Goal: Task Accomplishment & Management: Manage account settings

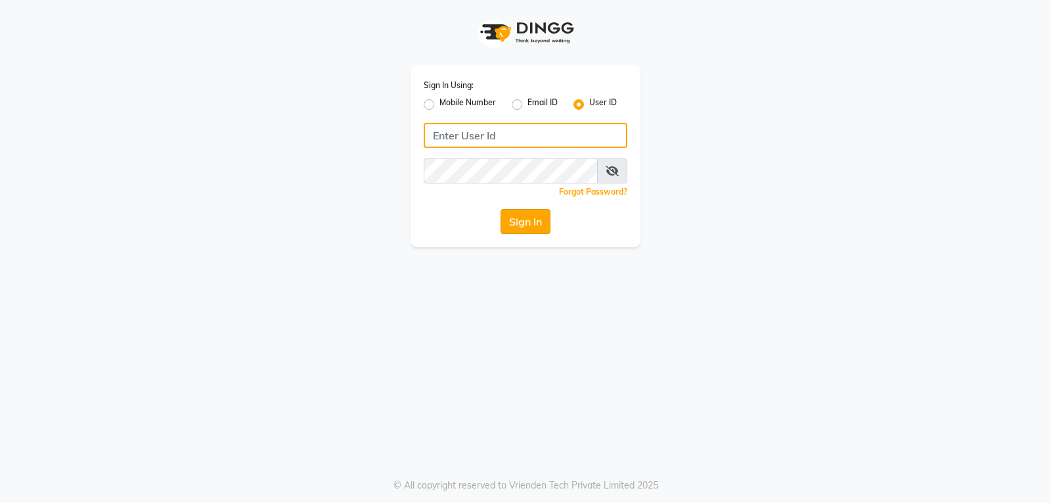
type input "[PERSON_NAME]"
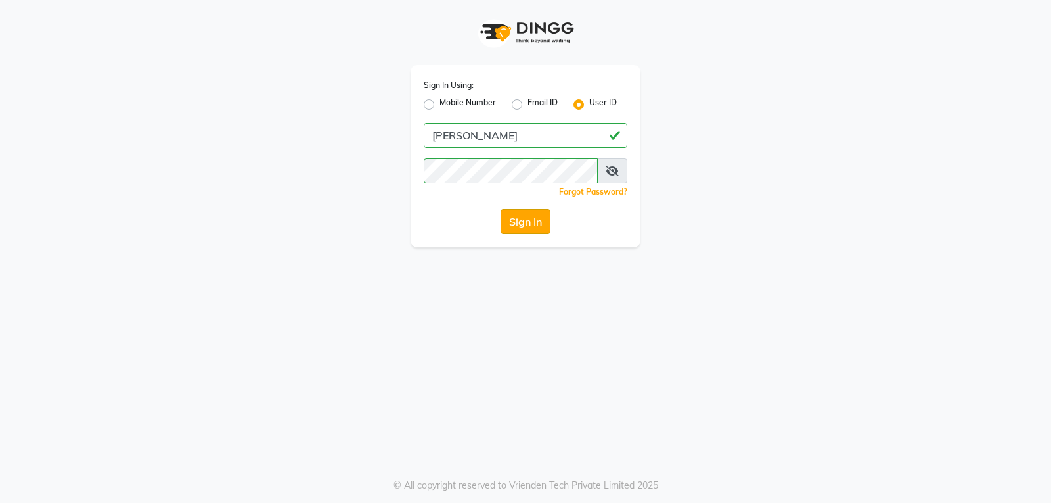
click at [532, 216] on button "Sign In" at bounding box center [526, 221] width 50 height 25
click at [532, 216] on div "Sign In" at bounding box center [526, 221] width 204 height 25
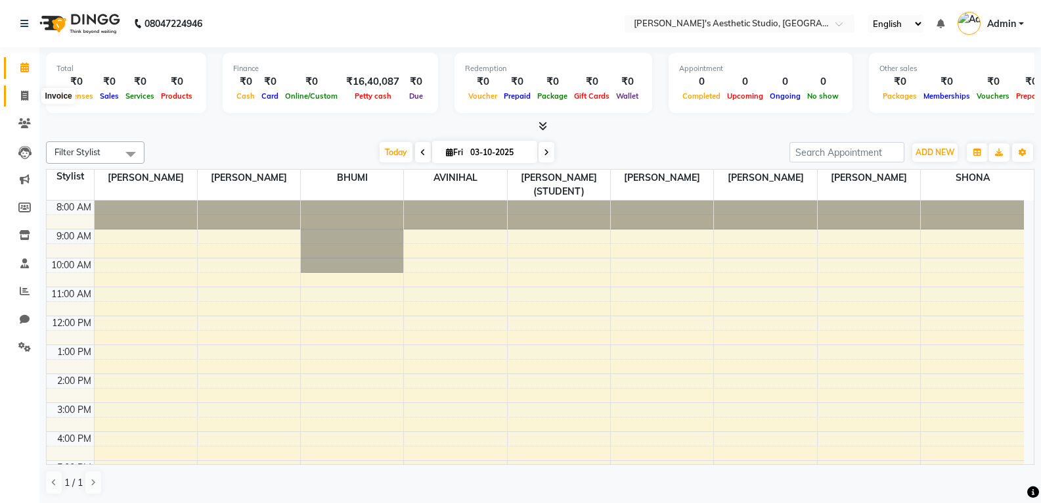
click at [28, 96] on icon at bounding box center [24, 96] width 7 height 10
select select "4077"
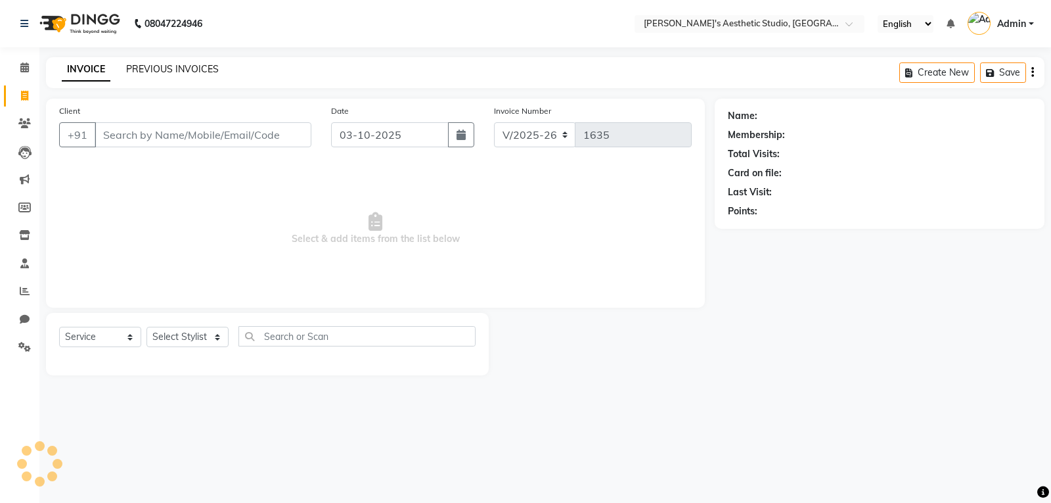
select select "membership"
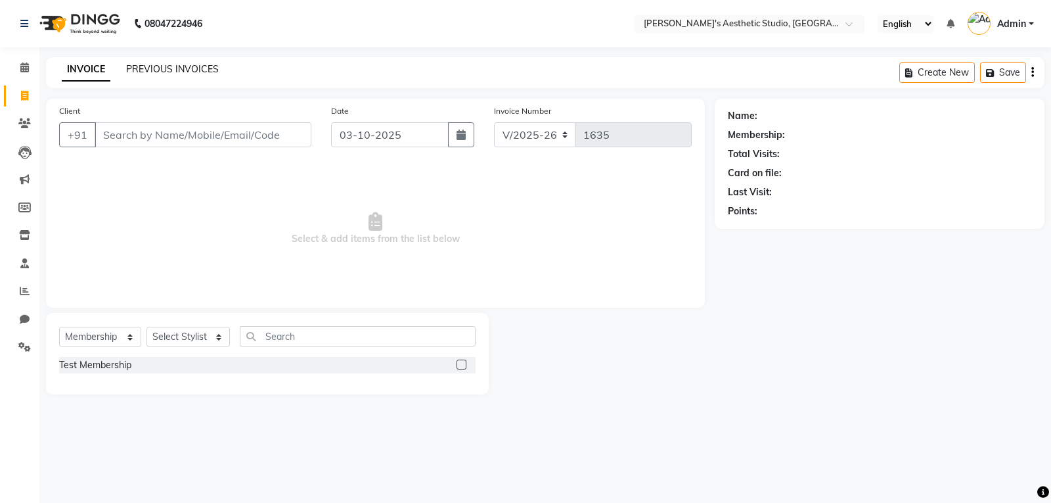
click at [153, 71] on link "PREVIOUS INVOICES" at bounding box center [172, 69] width 93 height 12
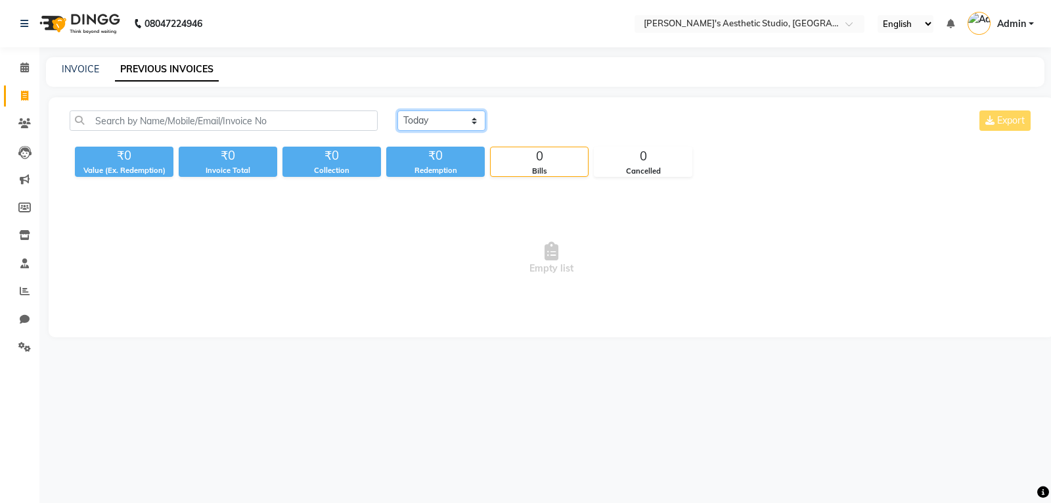
click at [474, 125] on select "[DATE] [DATE] Custom Range" at bounding box center [441, 120] width 88 height 20
select select "range"
click at [397, 110] on select "[DATE] [DATE] Custom Range" at bounding box center [441, 120] width 88 height 20
click at [537, 124] on input "03-10-2025" at bounding box center [549, 121] width 92 height 18
select select "10"
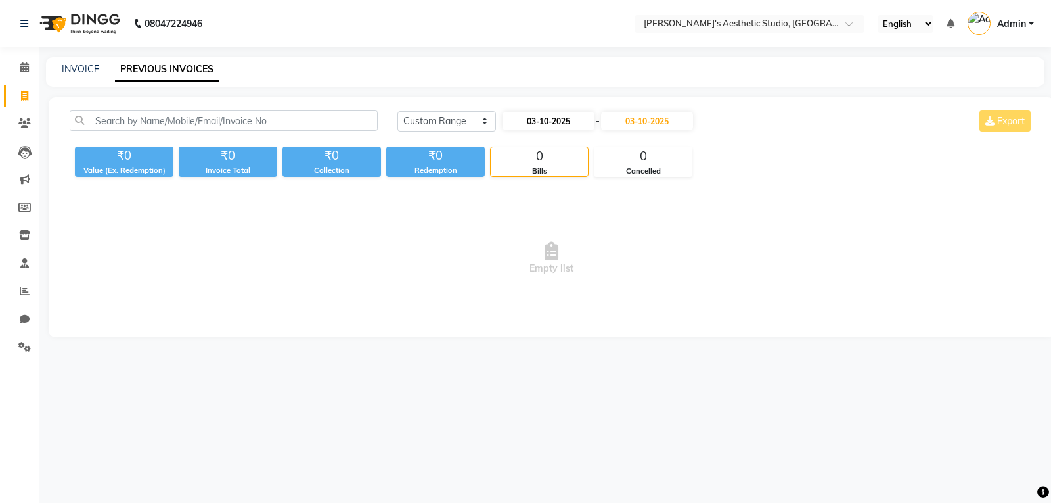
select select "2025"
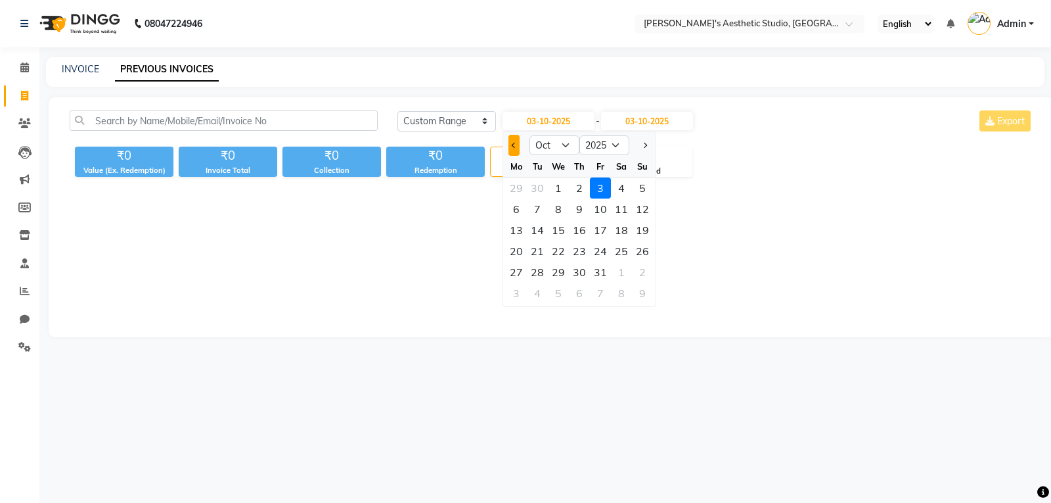
click at [516, 145] on span "Previous month" at bounding box center [514, 145] width 5 height 5
select select "9"
click at [562, 190] on div "3" at bounding box center [558, 187] width 21 height 21
type input "[DATE]"
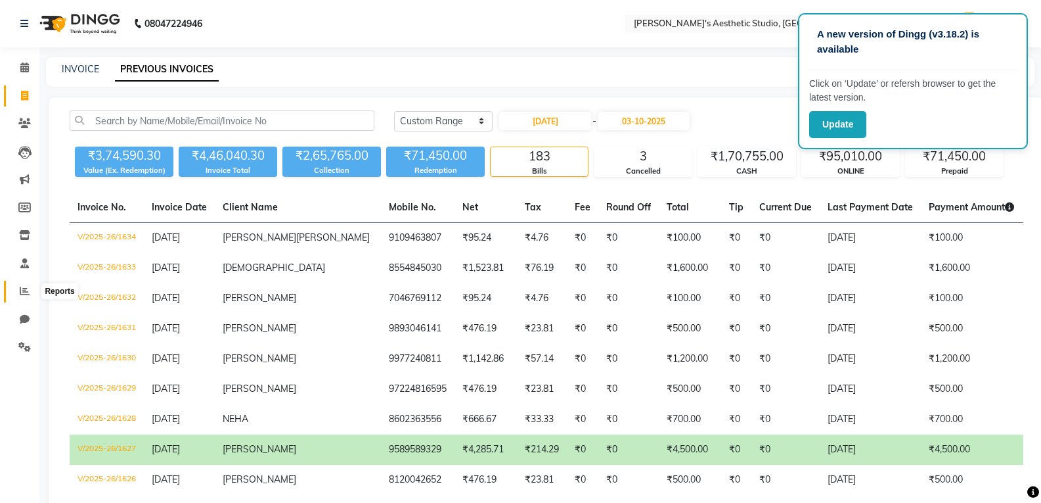
click at [23, 293] on icon at bounding box center [25, 291] width 10 height 10
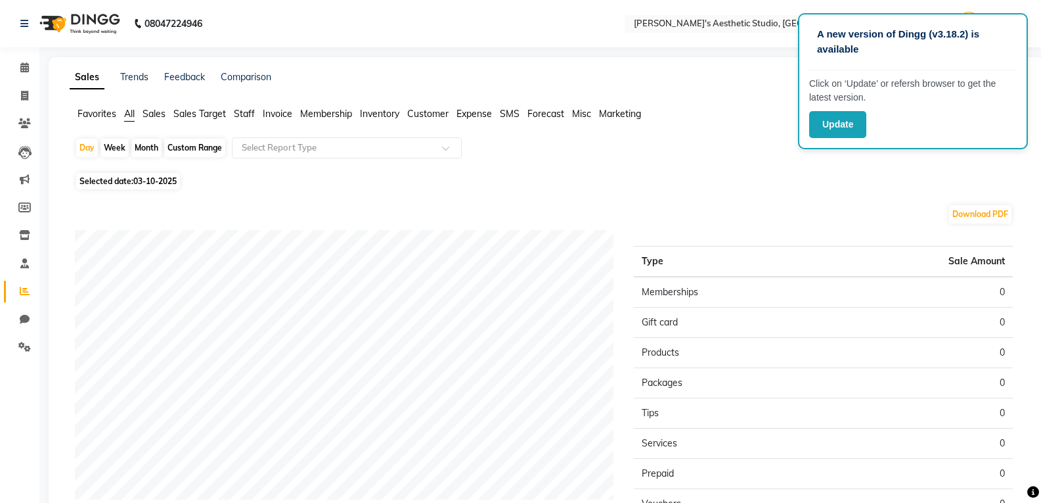
click at [126, 112] on span "All" at bounding box center [129, 114] width 11 height 12
click at [155, 112] on span "Sales" at bounding box center [154, 114] width 23 height 12
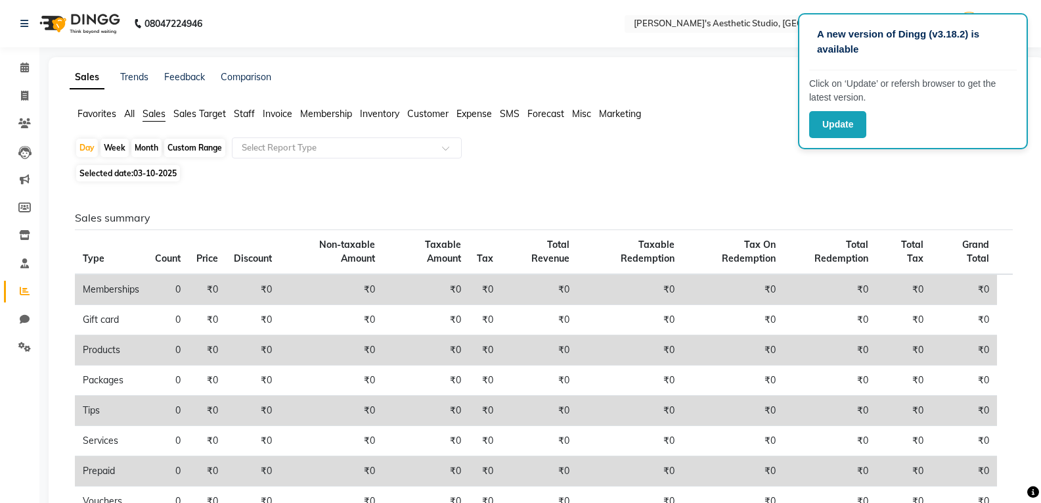
click at [206, 118] on span "Sales Target" at bounding box center [199, 114] width 53 height 12
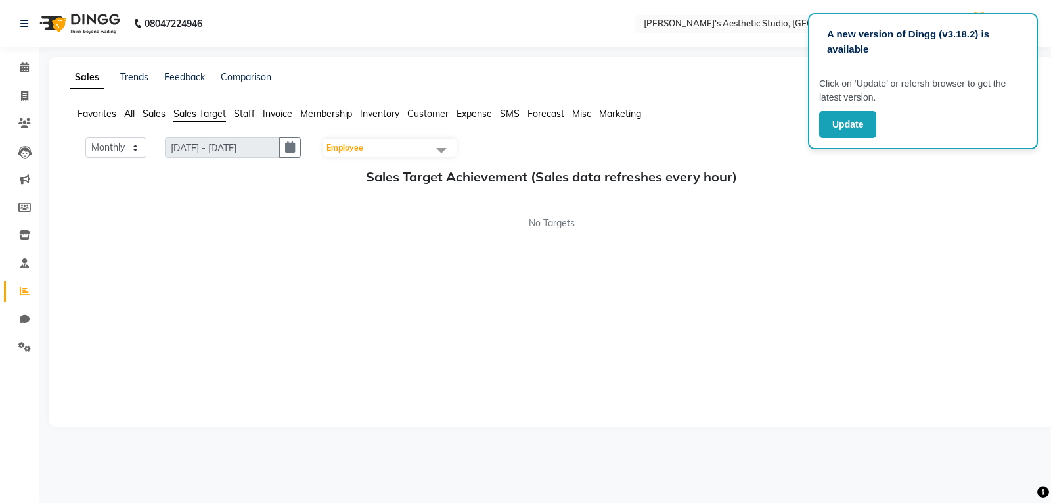
click at [125, 114] on span "All" at bounding box center [129, 114] width 11 height 12
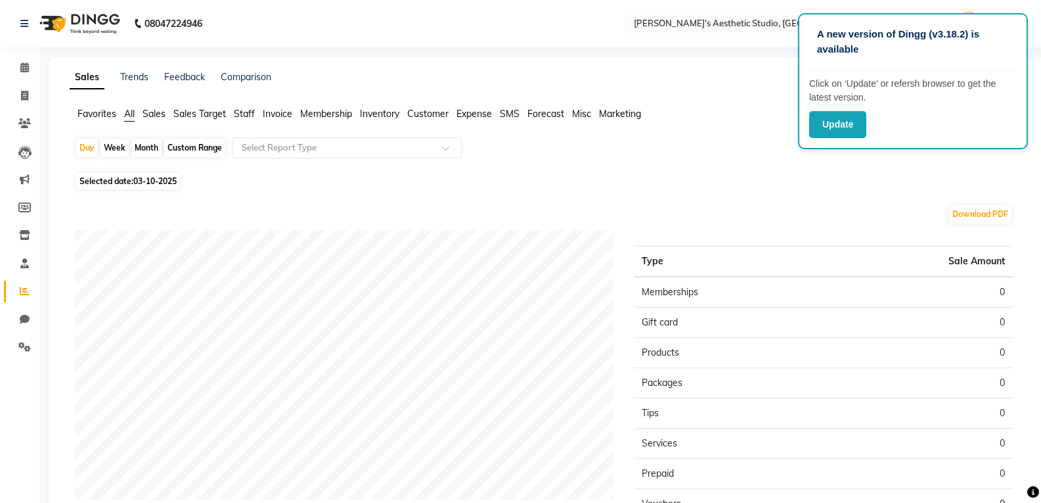
click at [149, 145] on div "Month" at bounding box center [146, 148] width 30 height 18
select select "10"
select select "2025"
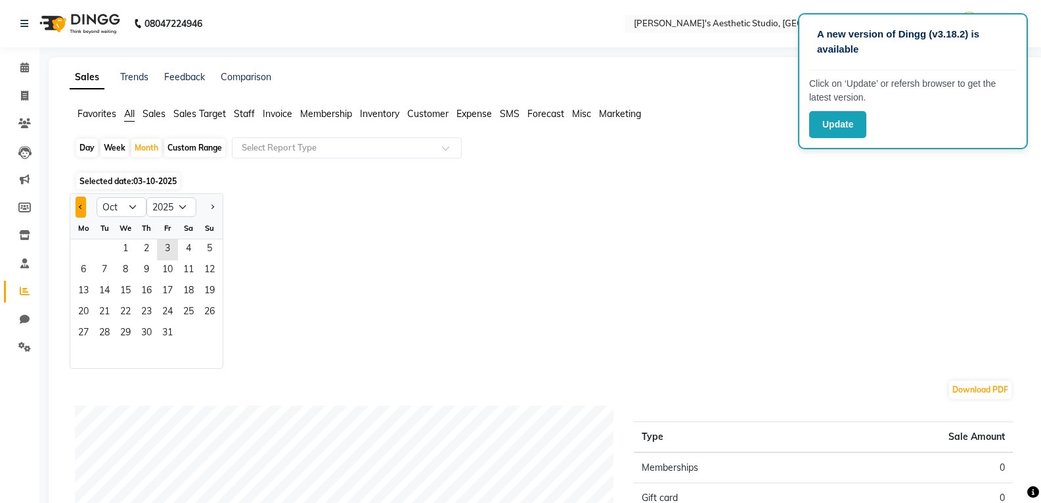
click at [85, 206] on button "Previous month" at bounding box center [81, 206] width 11 height 21
select select "9"
click at [89, 250] on span "1" at bounding box center [83, 249] width 21 height 21
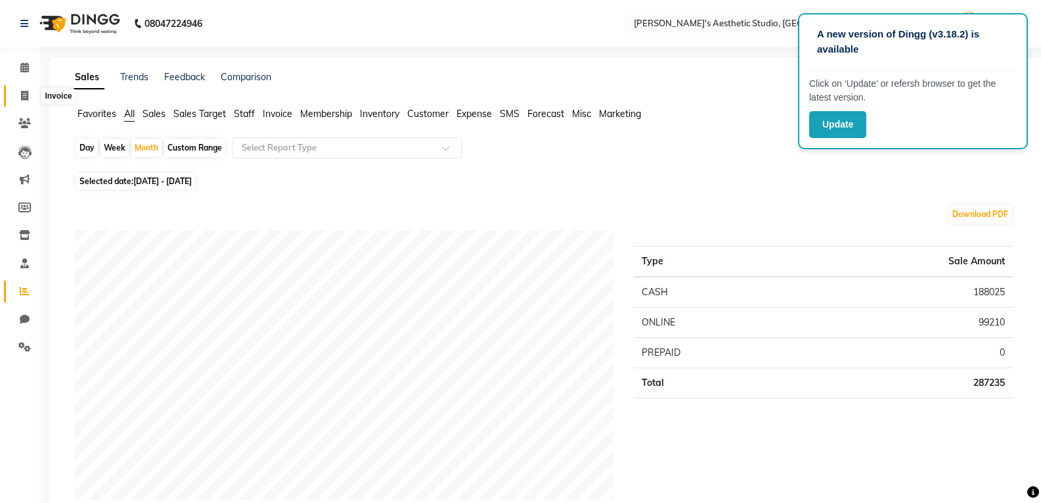
click at [25, 99] on icon at bounding box center [24, 96] width 7 height 10
select select "service"
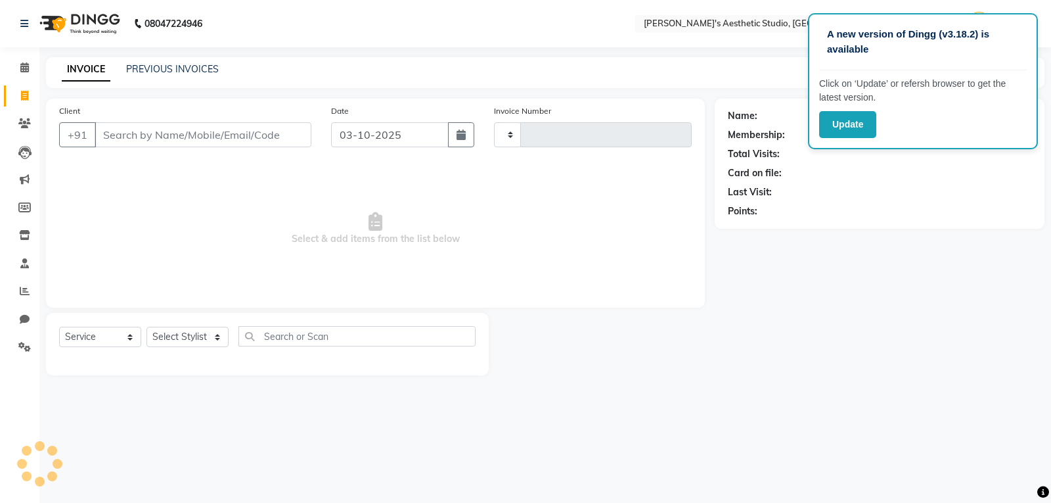
type input "1635"
select select "4077"
click at [159, 70] on link "PREVIOUS INVOICES" at bounding box center [172, 69] width 93 height 12
